Goal: Use online tool/utility: Utilize a website feature to perform a specific function

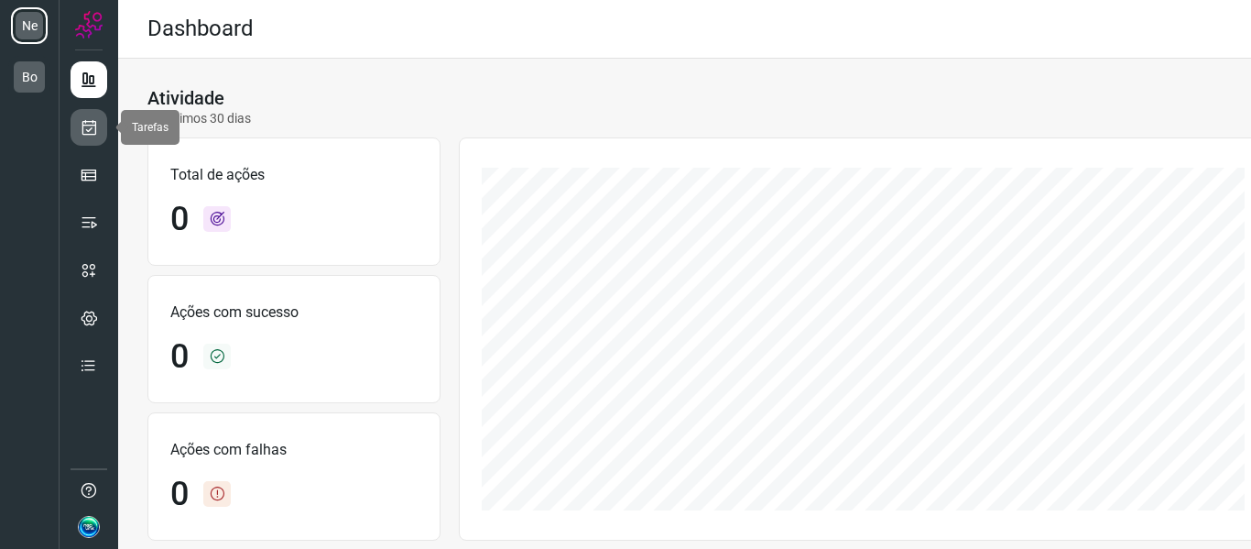
click at [91, 131] on icon at bounding box center [89, 127] width 19 height 18
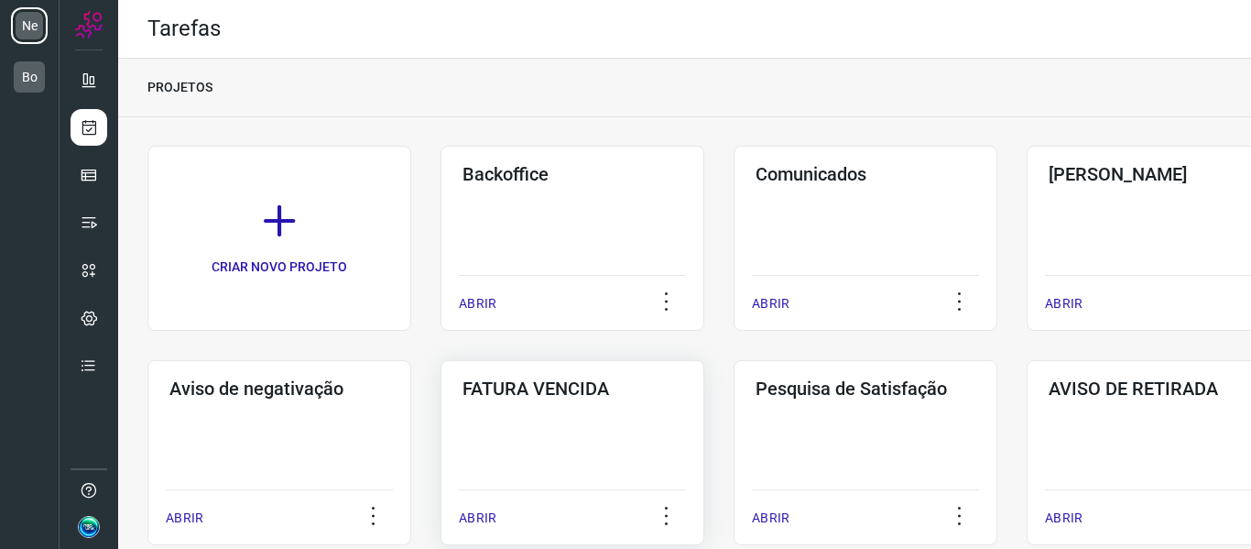
click at [579, 419] on div "FATURA VENCIDA ABRIR" at bounding box center [573, 452] width 264 height 185
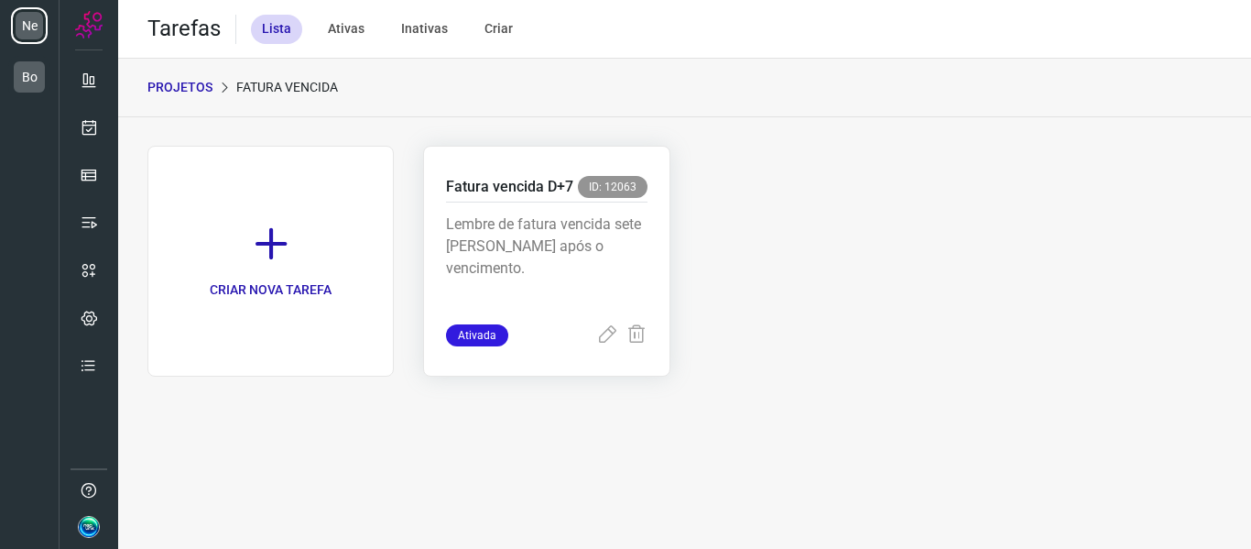
click at [577, 266] on p "Lembre de fatura vencida sete [PERSON_NAME] após o vencimento." at bounding box center [546, 259] width 201 height 92
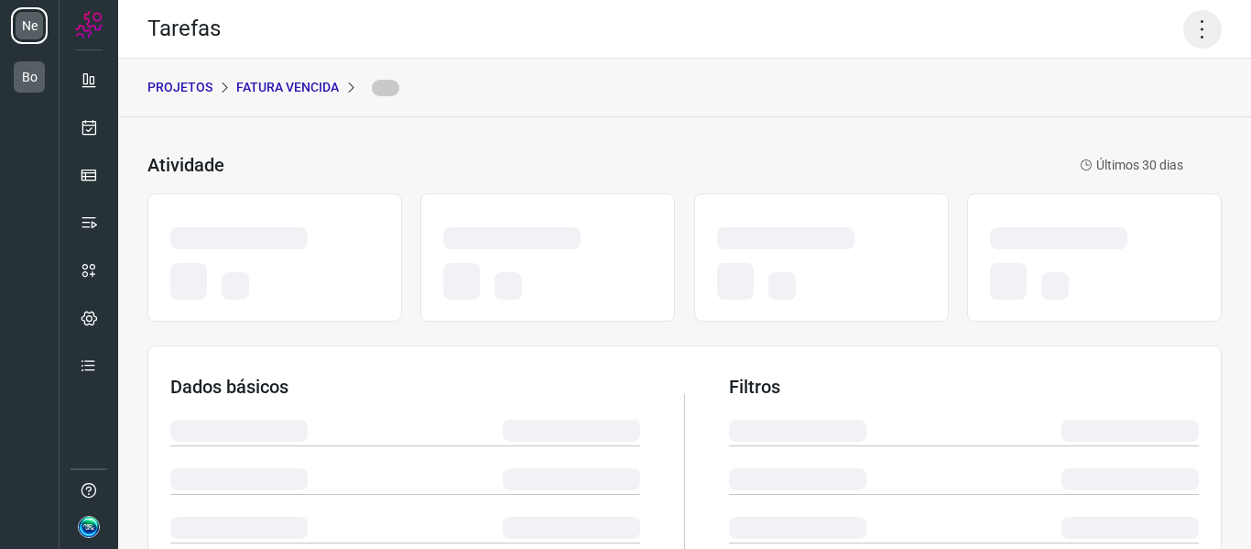
click at [1183, 27] on icon at bounding box center [1202, 29] width 38 height 38
click at [1202, 28] on icon at bounding box center [1202, 29] width 38 height 38
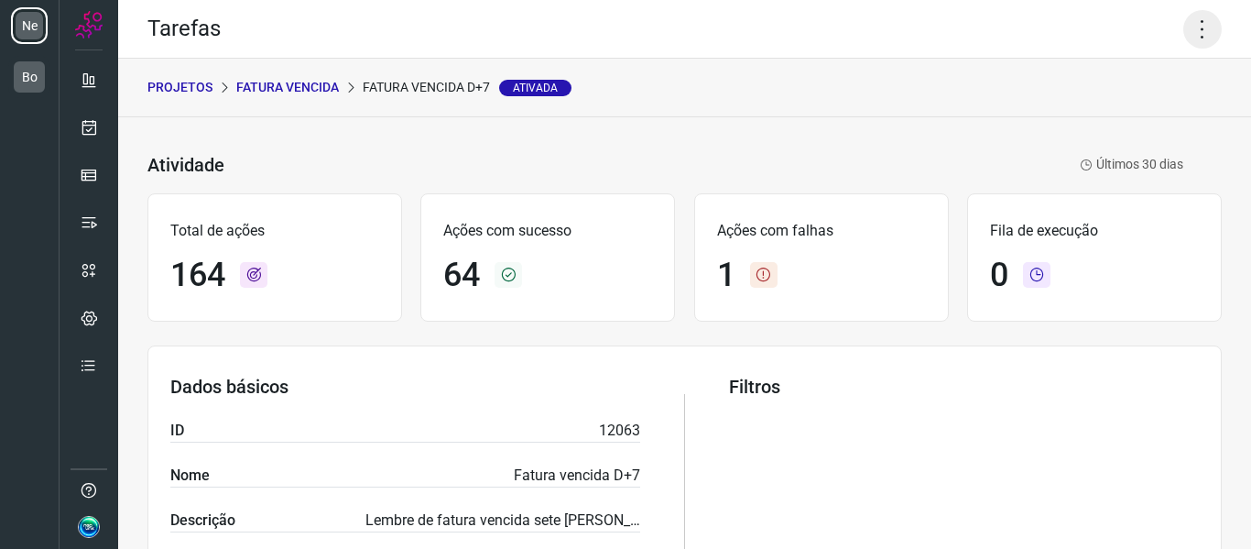
click at [1202, 28] on icon at bounding box center [1202, 29] width 38 height 38
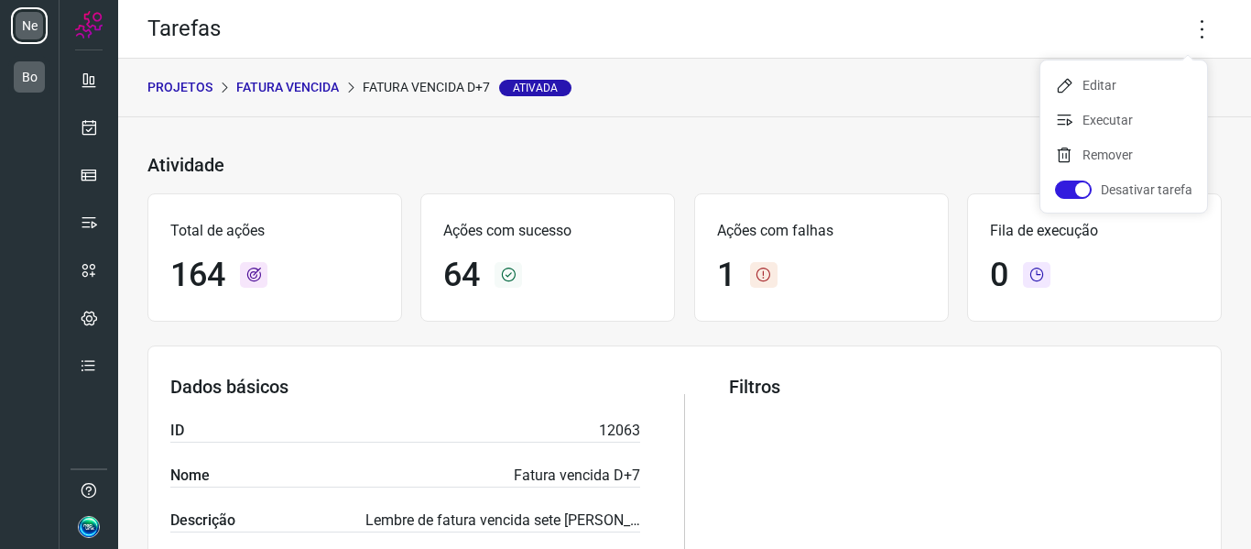
click at [248, 90] on p "FATURA VENCIDA" at bounding box center [287, 87] width 103 height 19
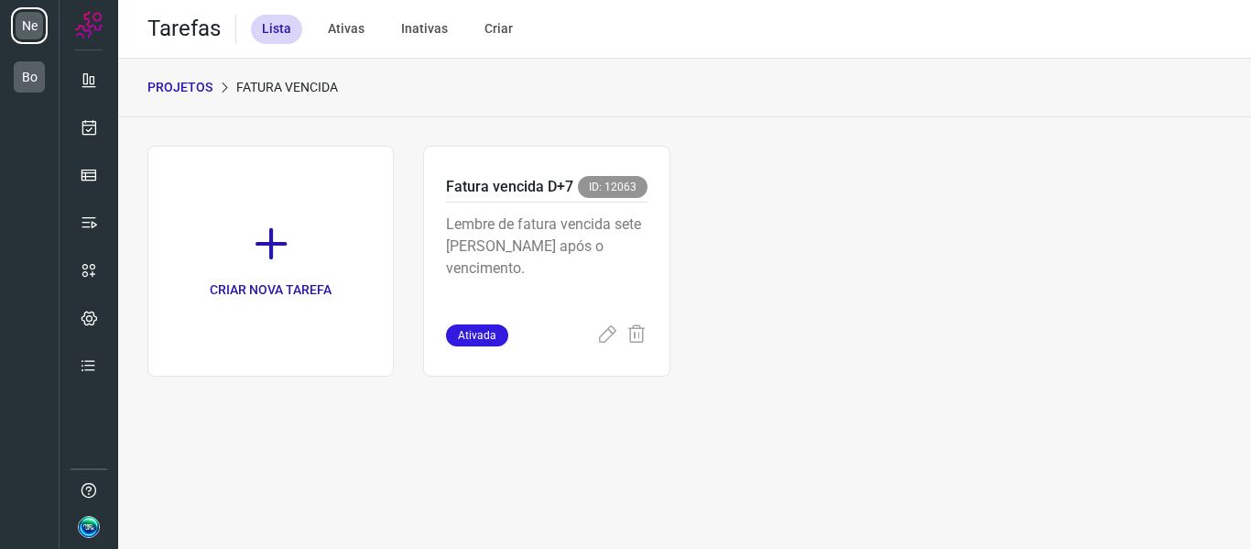
click at [180, 89] on p "PROJETOS" at bounding box center [179, 87] width 65 height 19
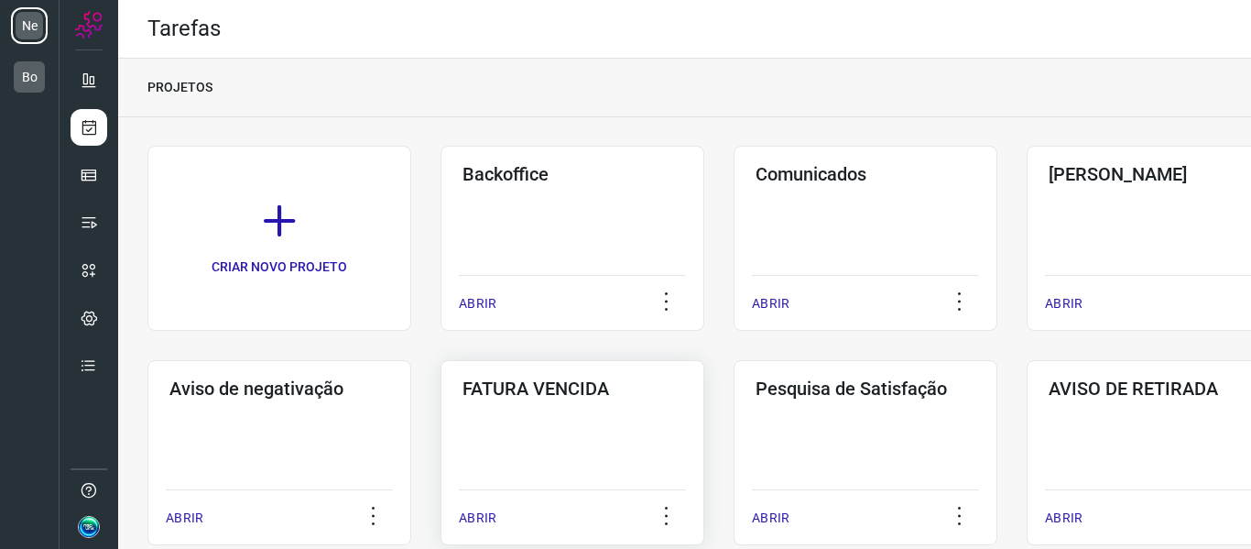
click at [538, 438] on div "FATURA VENCIDA ABRIR" at bounding box center [573, 452] width 264 height 185
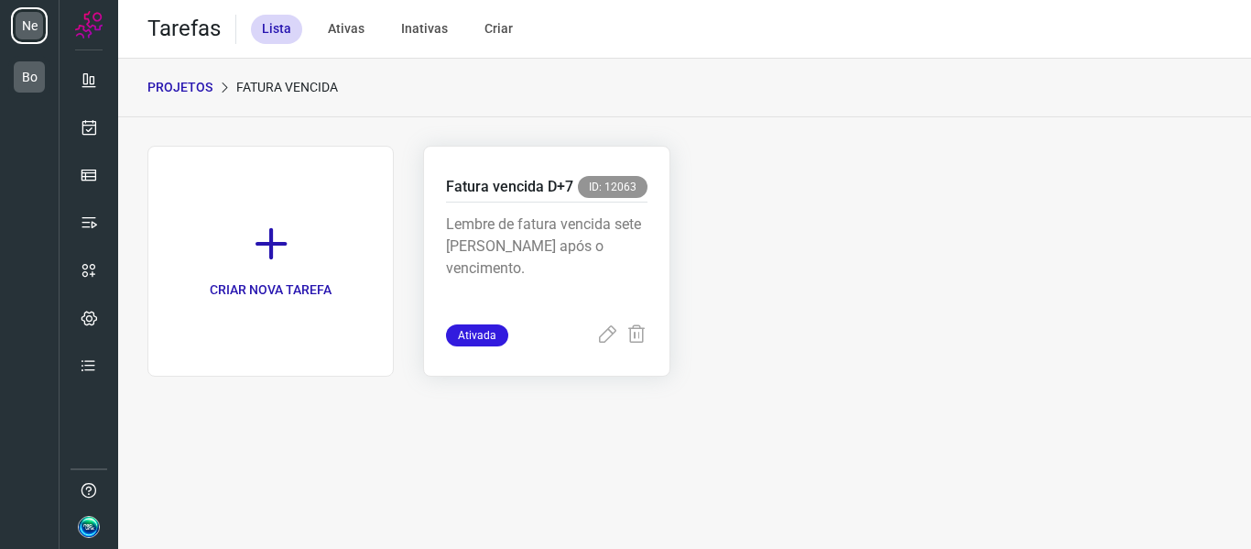
click at [481, 325] on span "Ativada" at bounding box center [477, 335] width 62 height 22
click at [566, 220] on p "Lembre de fatura vencida sete [PERSON_NAME] após o vencimento." at bounding box center [546, 259] width 201 height 92
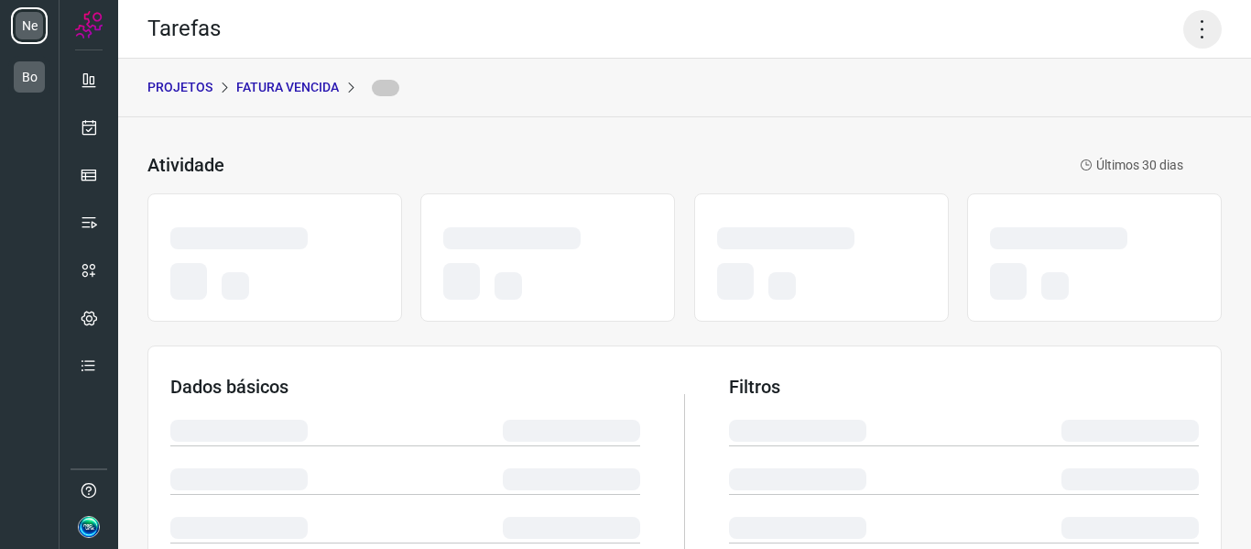
click at [1183, 38] on icon at bounding box center [1202, 29] width 38 height 38
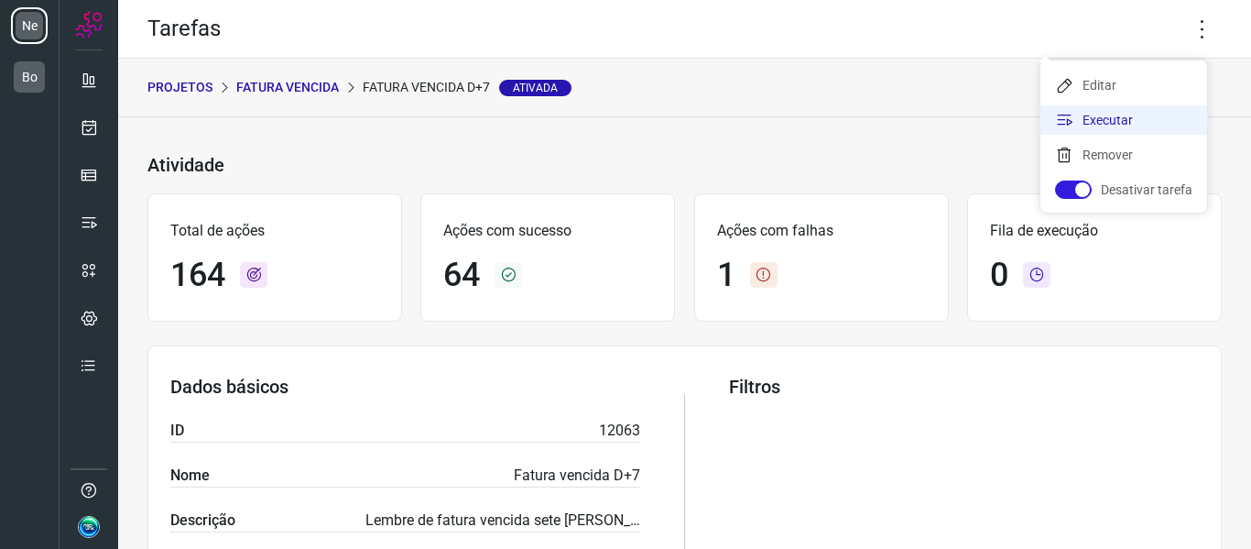
click at [1146, 114] on li "Executar" at bounding box center [1123, 119] width 167 height 29
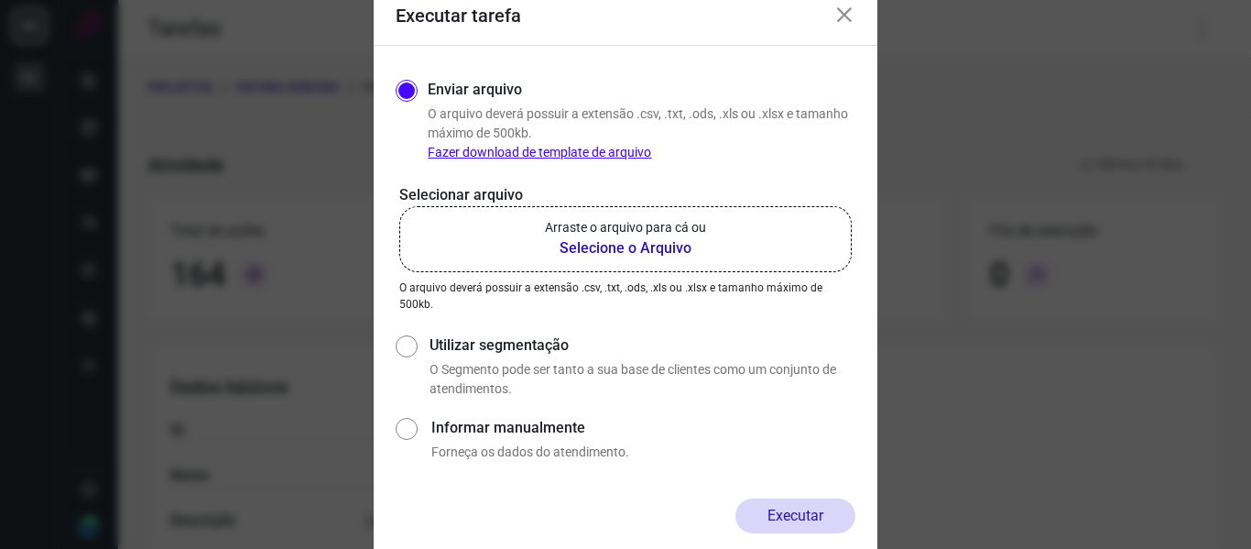
click at [681, 239] on b "Selecione o Arquivo" at bounding box center [625, 248] width 161 height 22
click at [0, 0] on input "Arraste o arquivo para cá ou Selecione o Arquivo" at bounding box center [0, 0] width 0 height 0
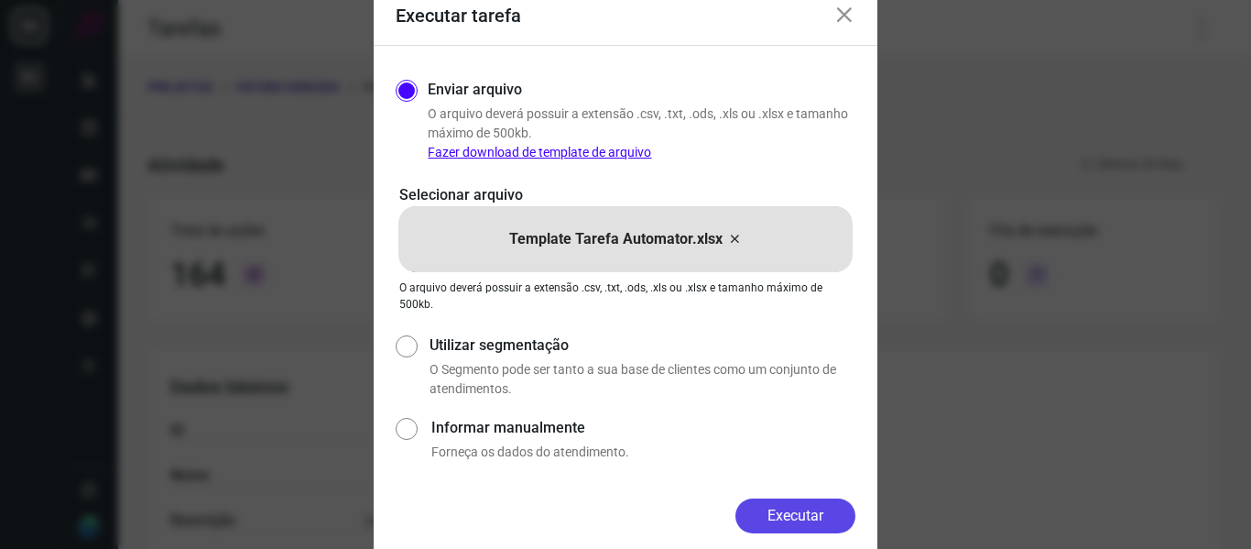
click at [811, 506] on button "Executar" at bounding box center [795, 515] width 120 height 35
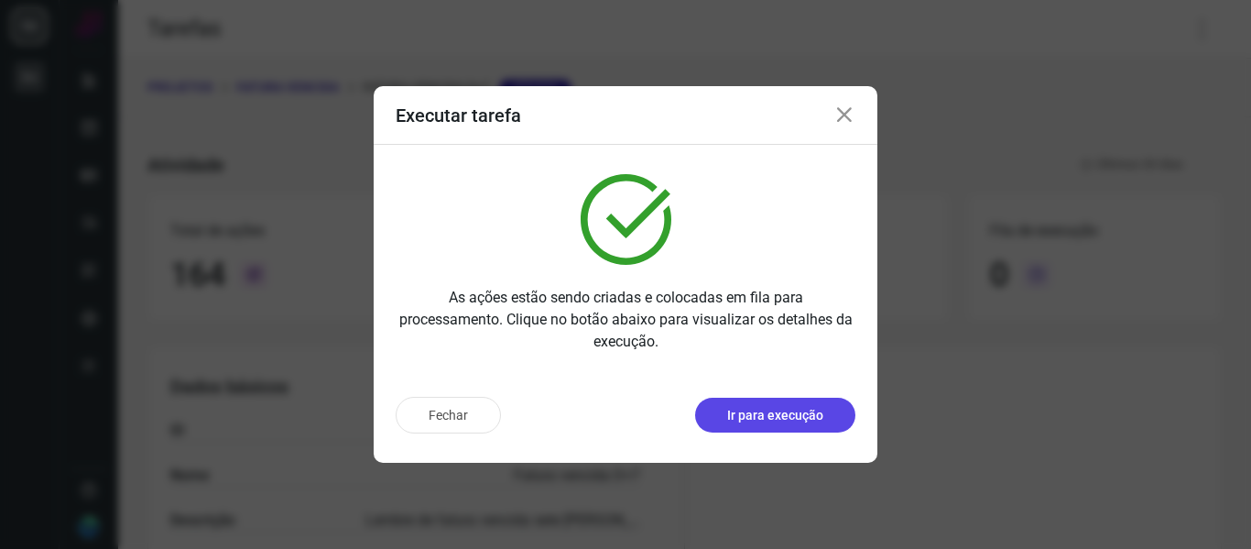
click at [767, 406] on p "Ir para execução" at bounding box center [775, 415] width 96 height 19
